Goal: Find contact information: Find contact information

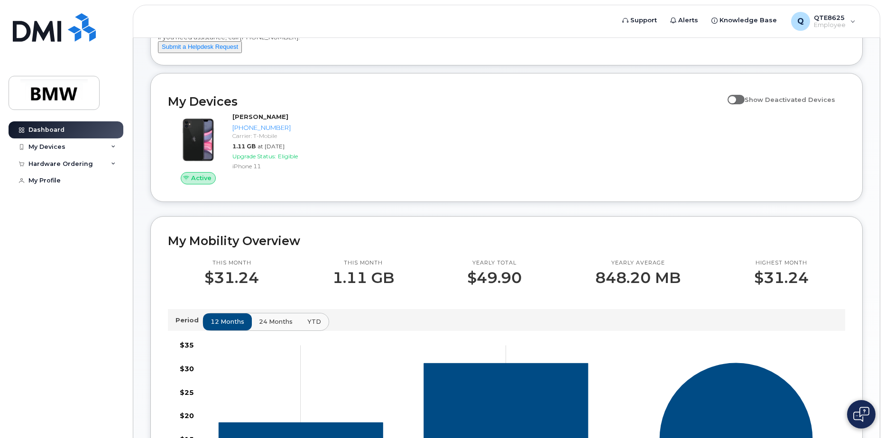
scroll to position [63, 0]
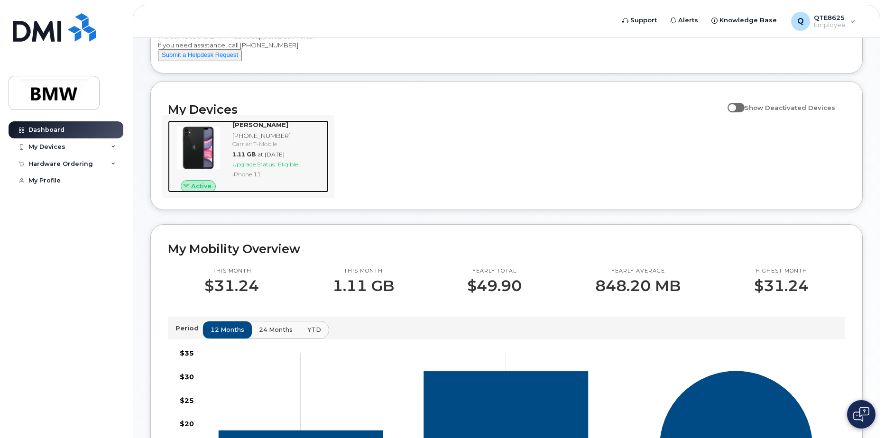
click at [250, 140] on div "[PHONE_NUMBER]" at bounding box center [279, 135] width 93 height 9
drag, startPoint x: 246, startPoint y: 174, endPoint x: 252, endPoint y: 194, distance: 20.9
click at [246, 168] on span "Upgrade Status:" at bounding box center [255, 164] width 44 height 7
click at [264, 158] on div "[PERSON_NAME] [PHONE_NUMBER] Carrier: T-Mobile 1.11 GB at [DATE] Upgrade Status…" at bounding box center [279, 157] width 100 height 72
